Goal: Task Accomplishment & Management: Manage account settings

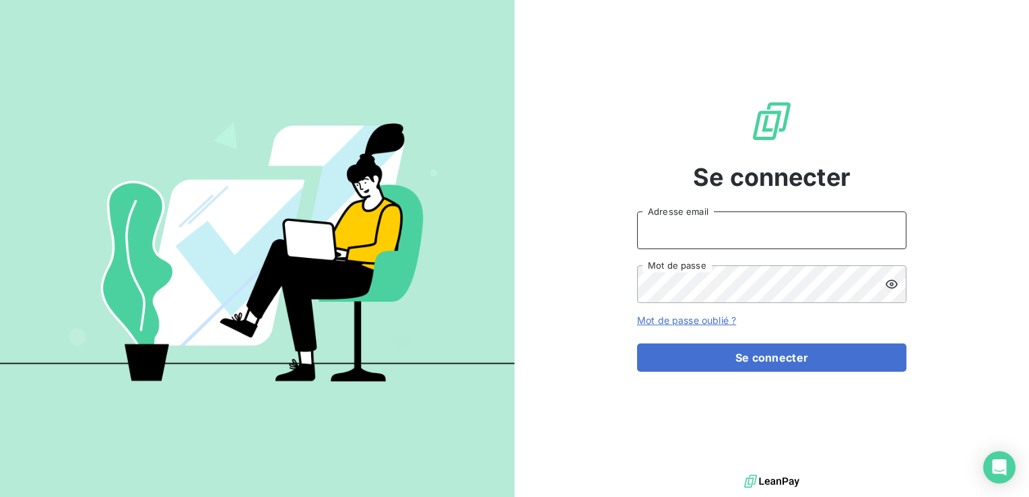
click at [703, 244] on input "Adresse email" at bounding box center [771, 231] width 269 height 38
type input "[EMAIL_ADDRESS][DOMAIN_NAME]"
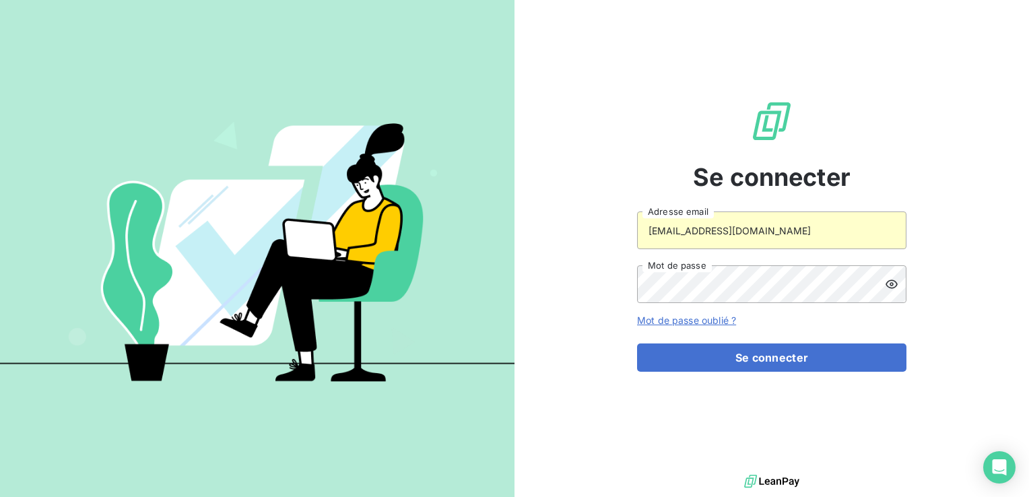
click at [727, 351] on button "Se connecter" at bounding box center [771, 358] width 269 height 28
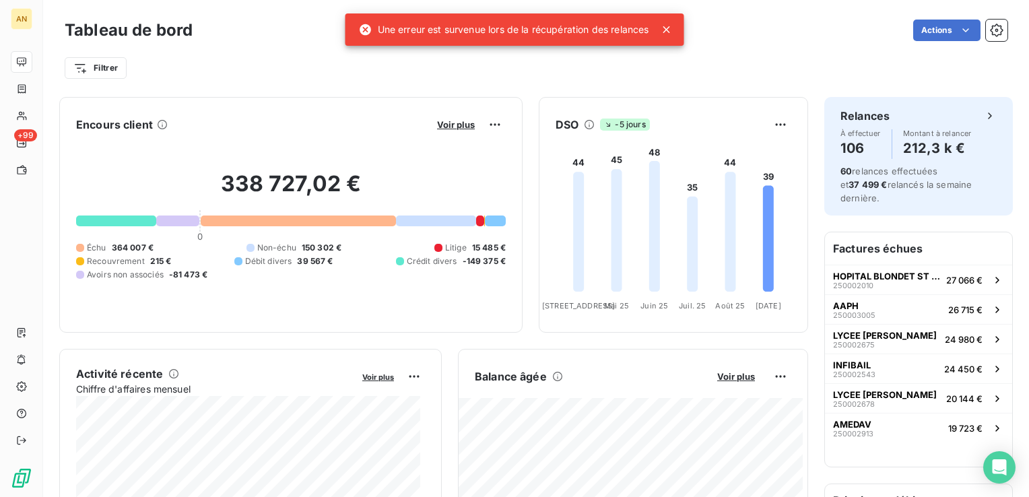
click at [560, 34] on div "Une erreur est survenue lors de la récupération des relances" at bounding box center [504, 30] width 290 height 24
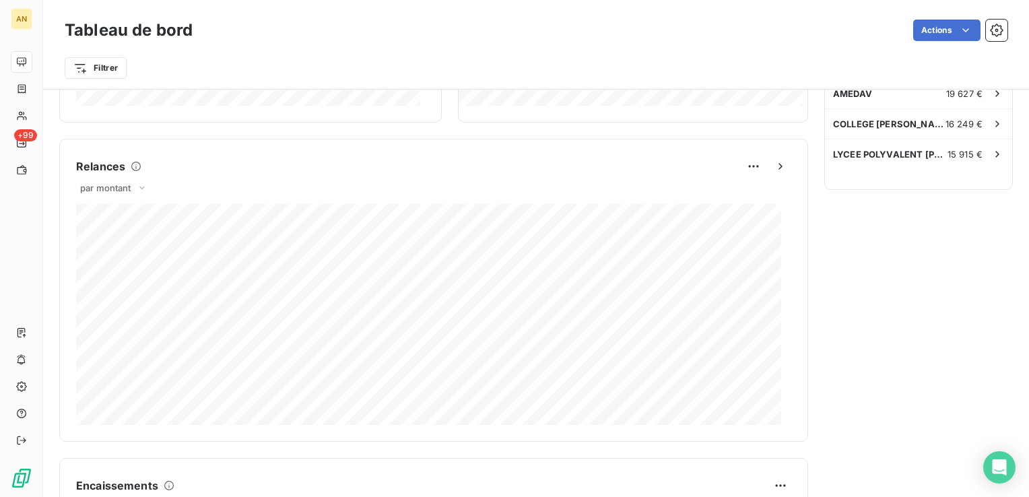
scroll to position [492, 0]
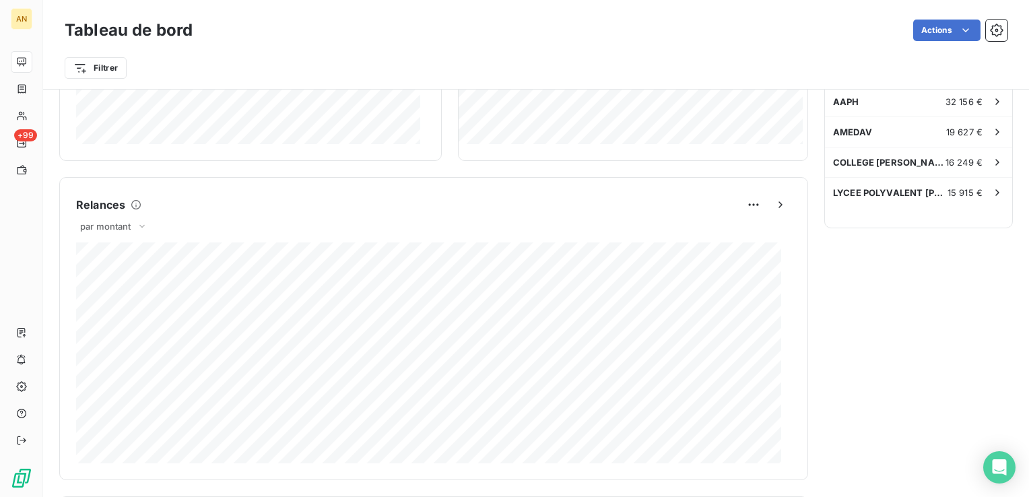
click at [868, 157] on span "COLLEGE [PERSON_NAME] [PERSON_NAME]" at bounding box center [889, 162] width 112 height 11
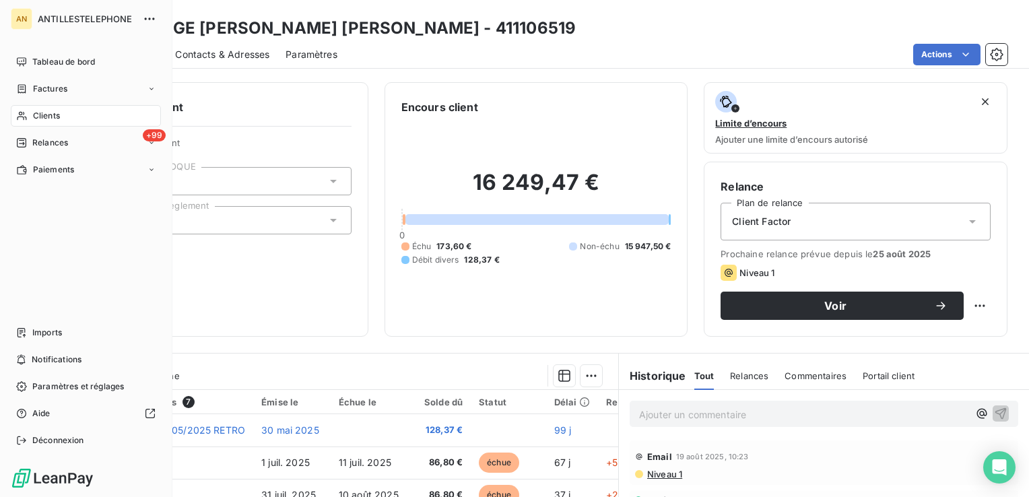
click at [46, 61] on span "Tableau de bord" at bounding box center [63, 62] width 63 height 12
